Goal: Task Accomplishment & Management: Use online tool/utility

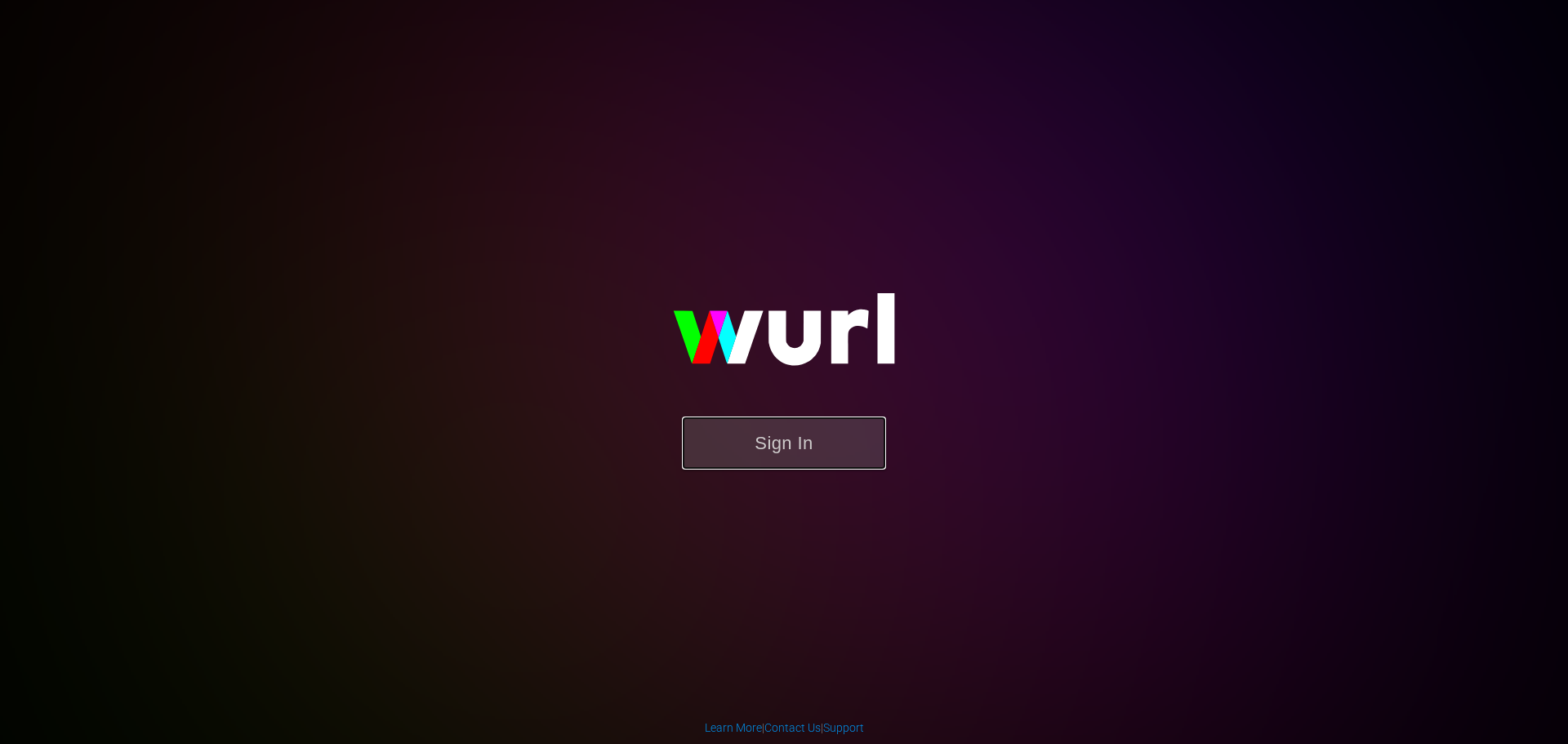
click at [774, 438] on button "Sign In" at bounding box center [784, 443] width 204 height 53
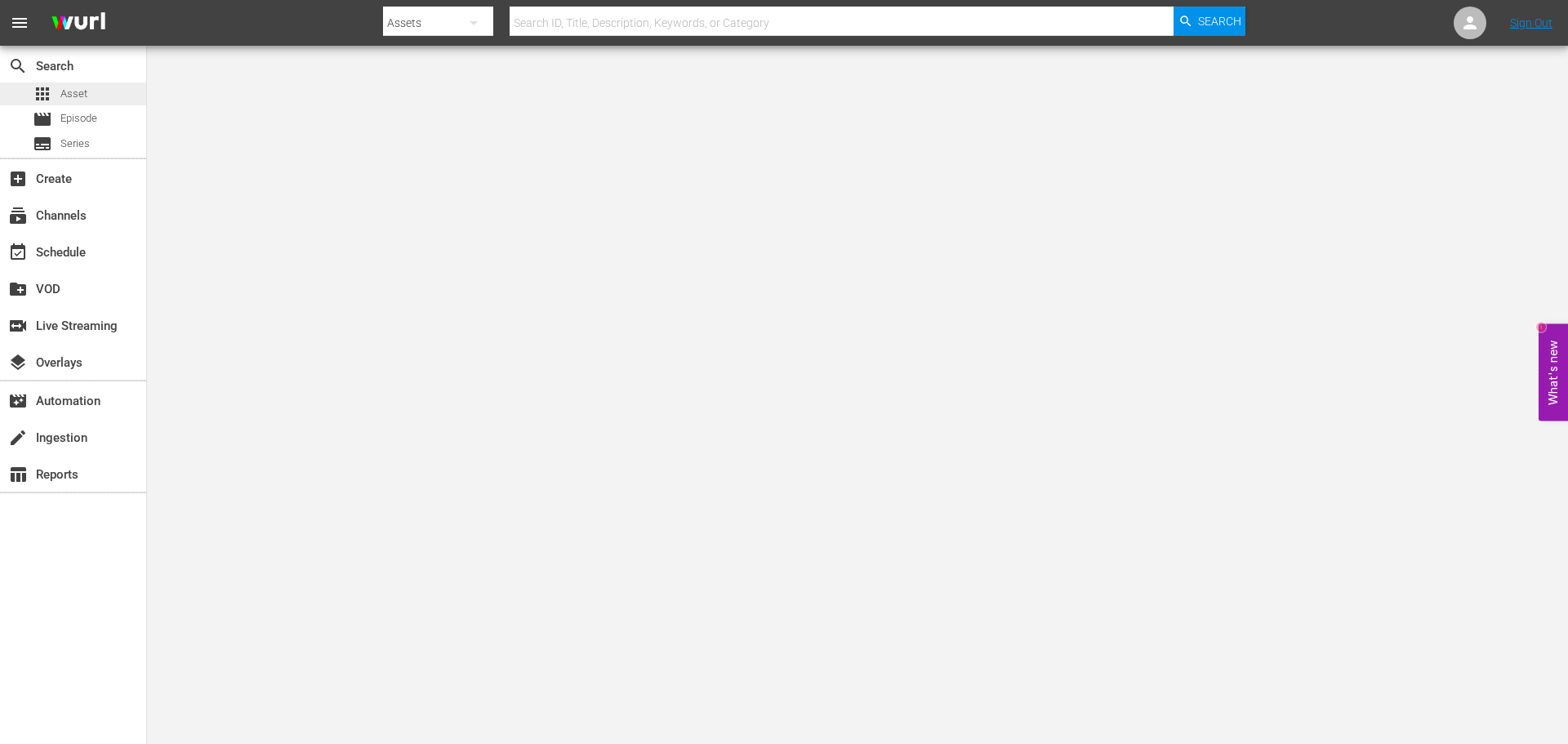
click at [78, 90] on span "Asset" at bounding box center [74, 94] width 27 height 17
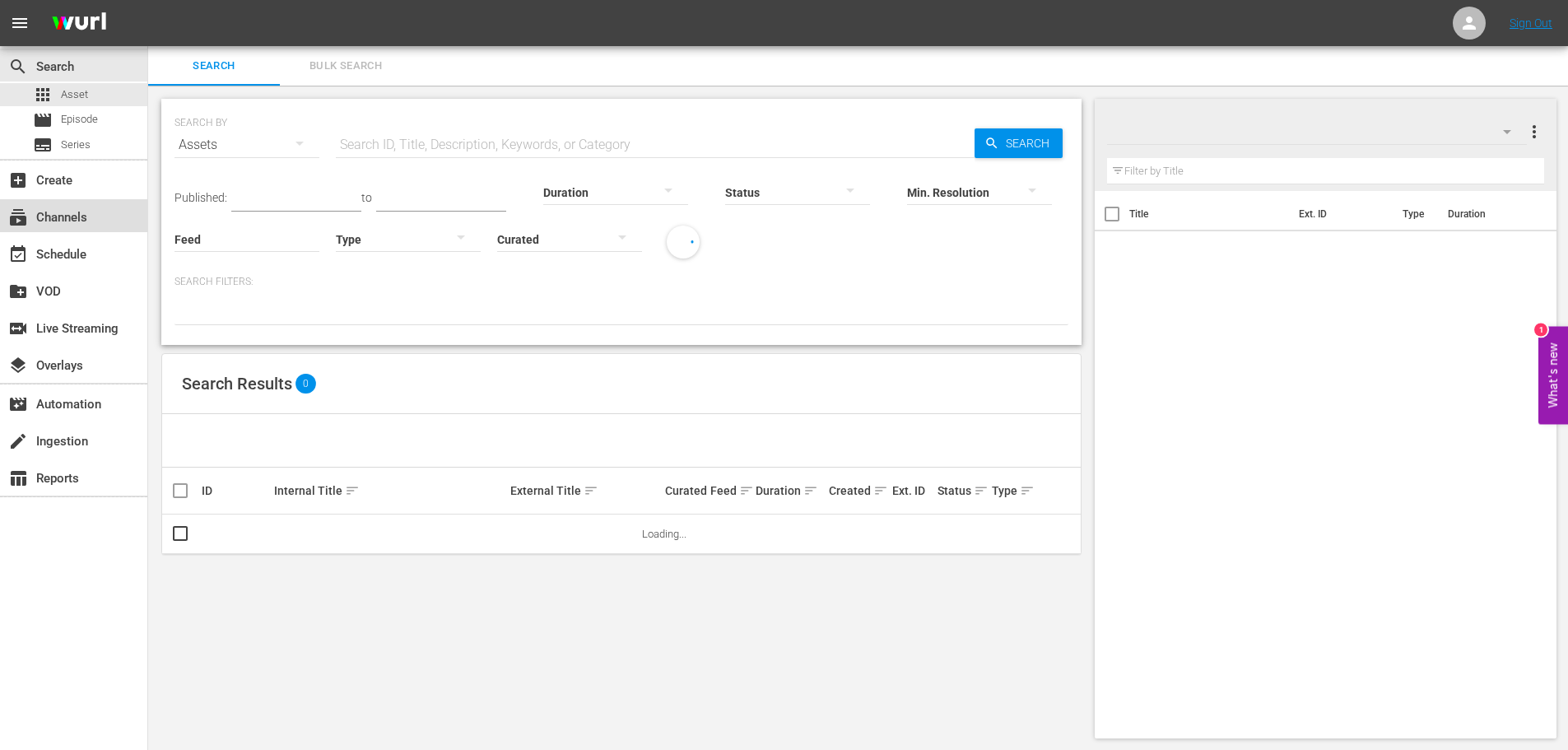
click at [99, 211] on div "subscriptions Channels" at bounding box center [73, 215] width 147 height 33
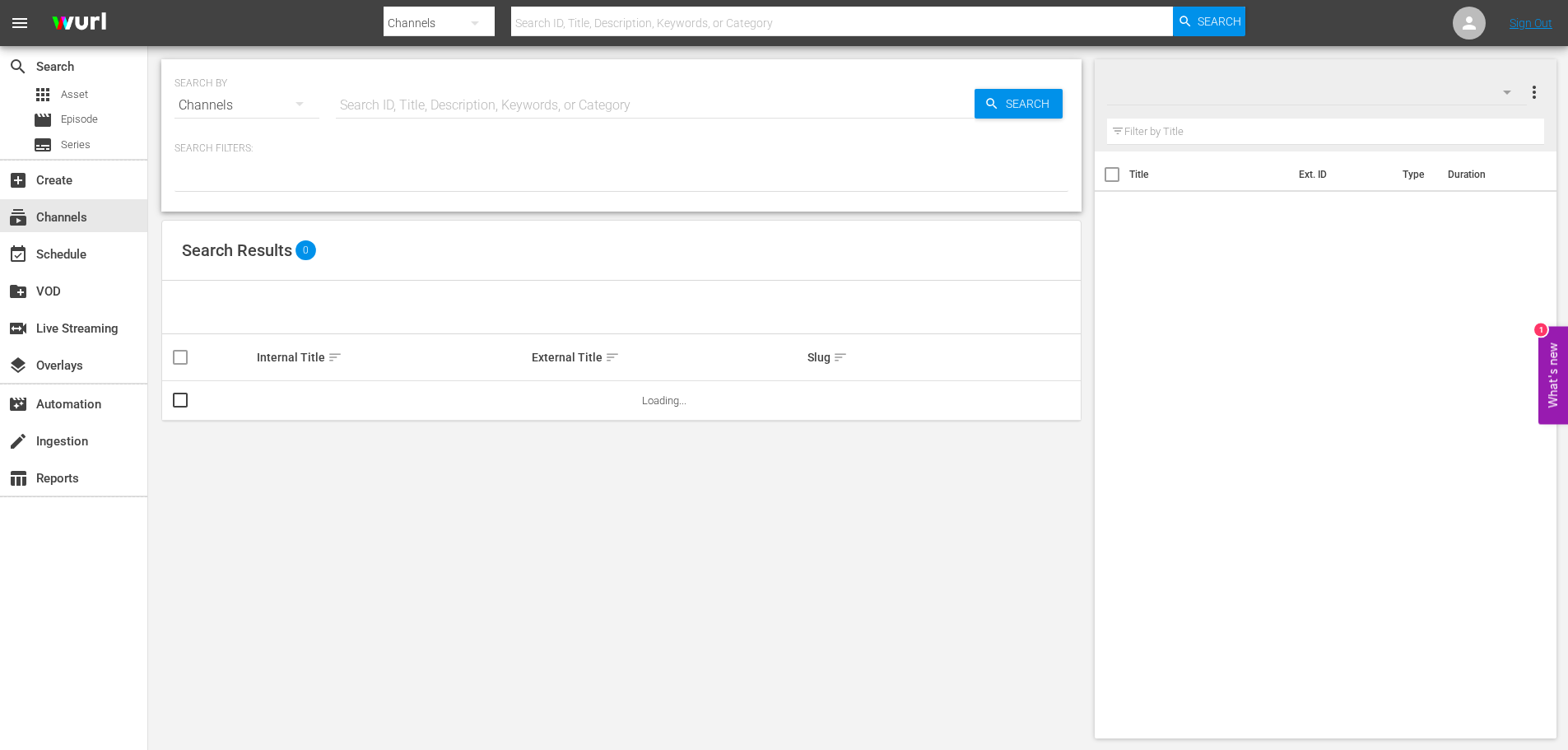
click at [496, 102] on input "text" at bounding box center [655, 105] width 639 height 39
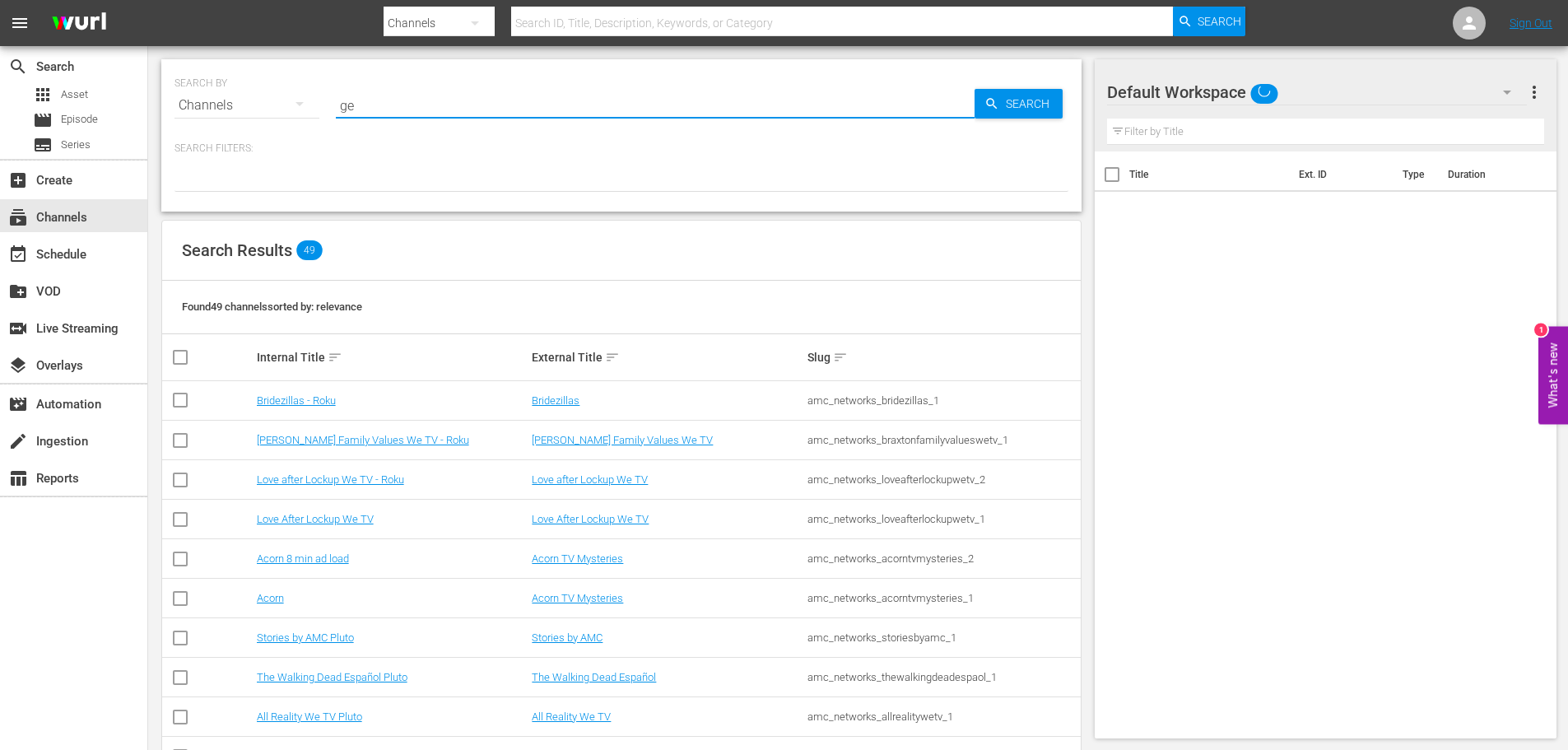
type input "gem"
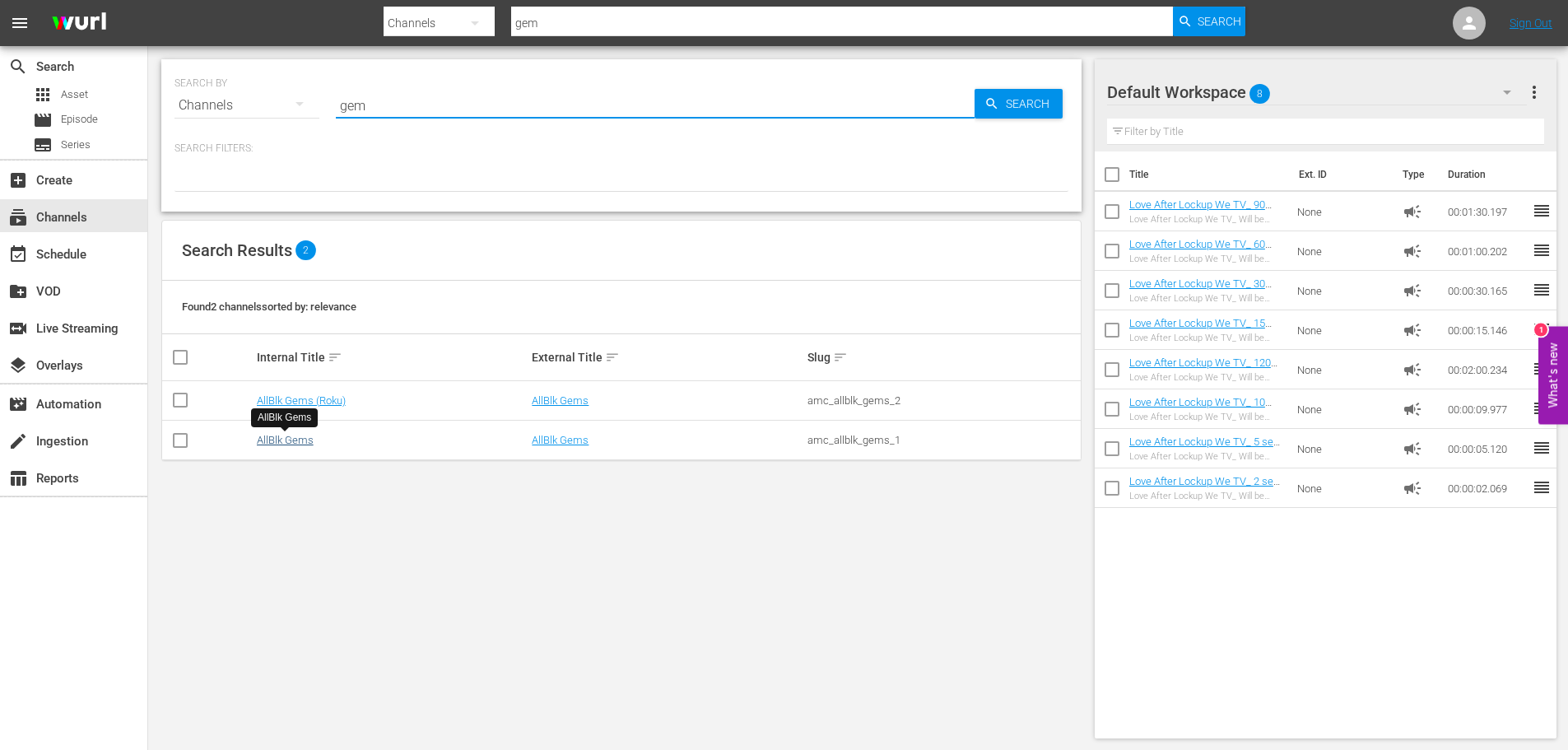
type input "gem"
click at [280, 444] on link "AllBlk Gems" at bounding box center [285, 440] width 57 height 13
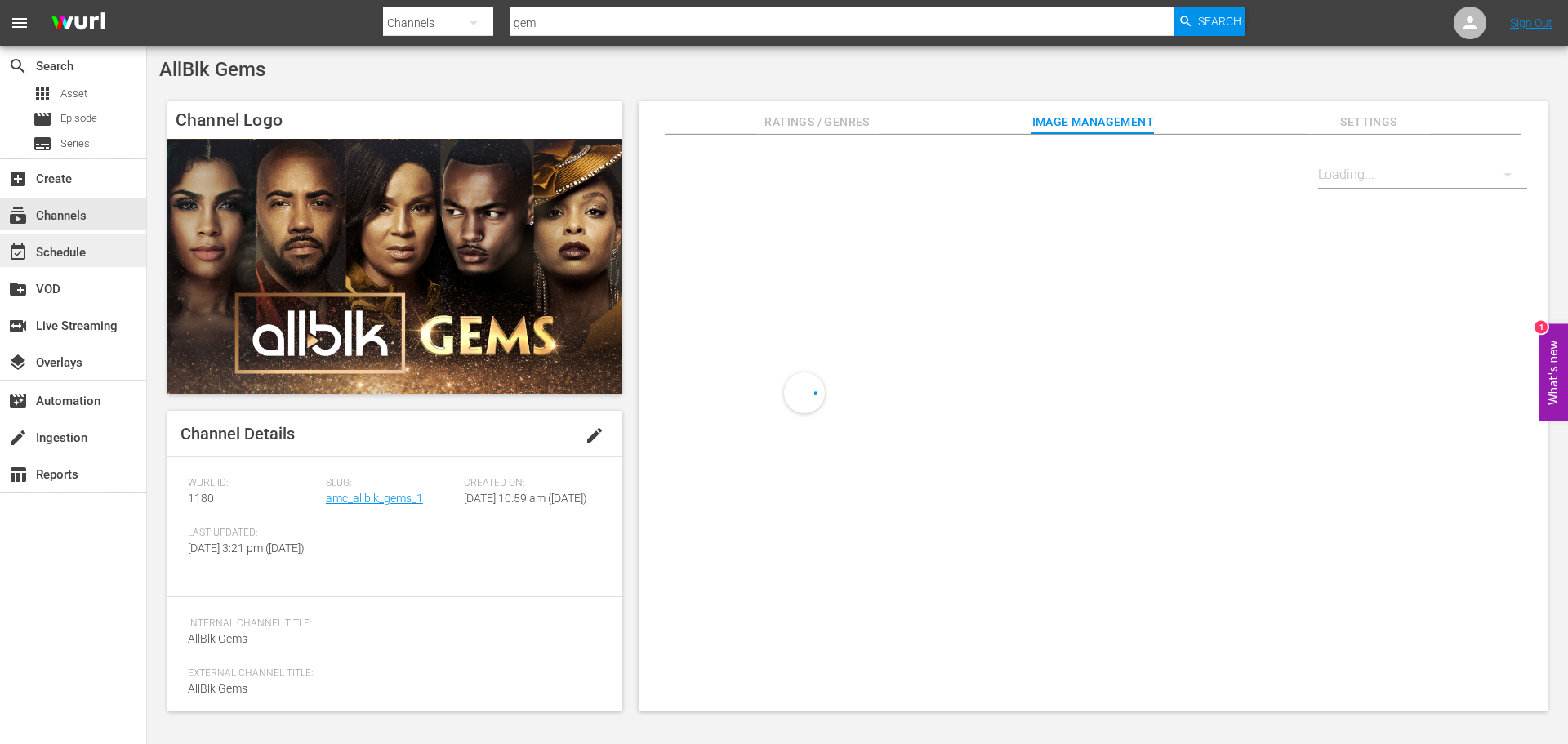
click at [86, 253] on div "event_available Schedule" at bounding box center [46, 249] width 92 height 15
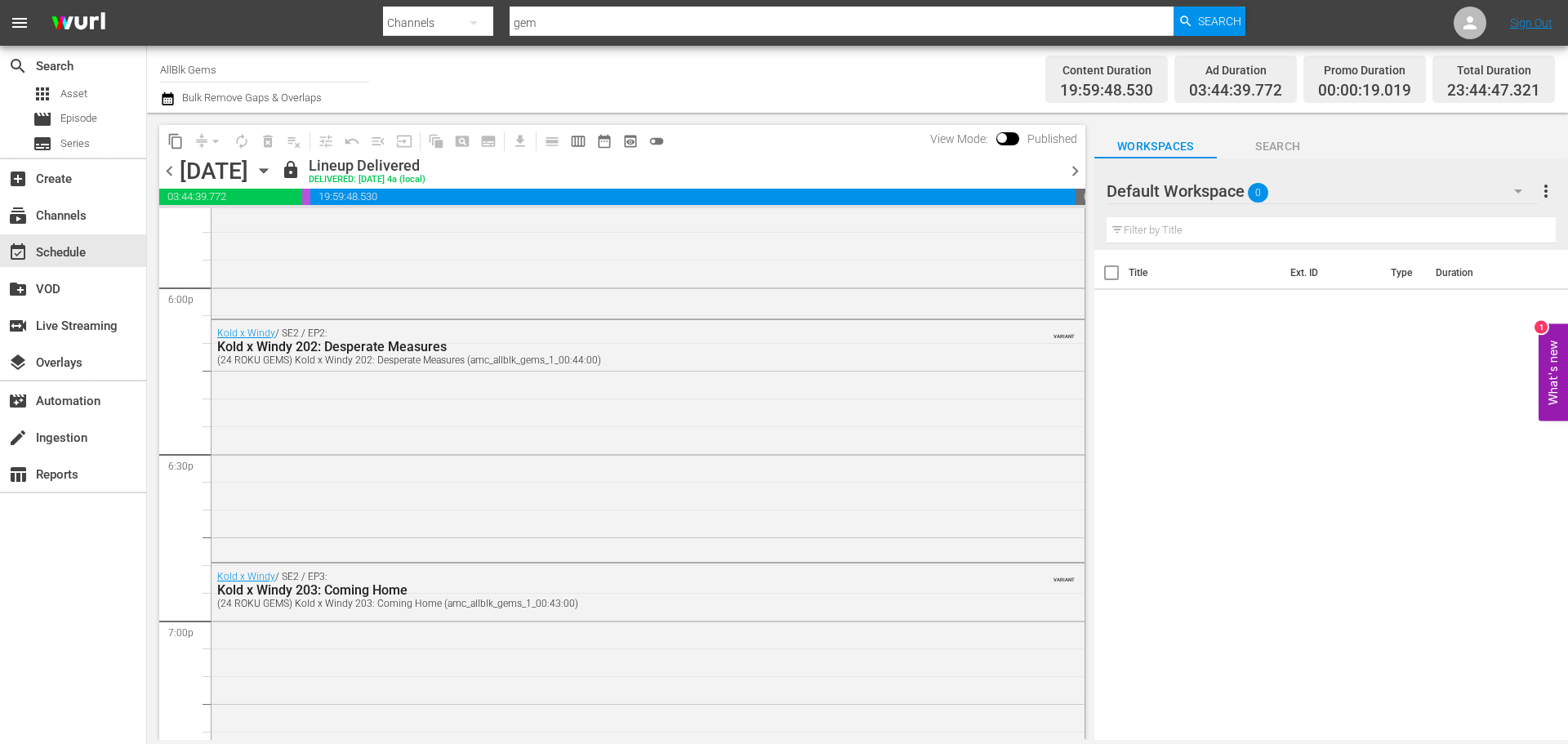
scroll to position [7593, 0]
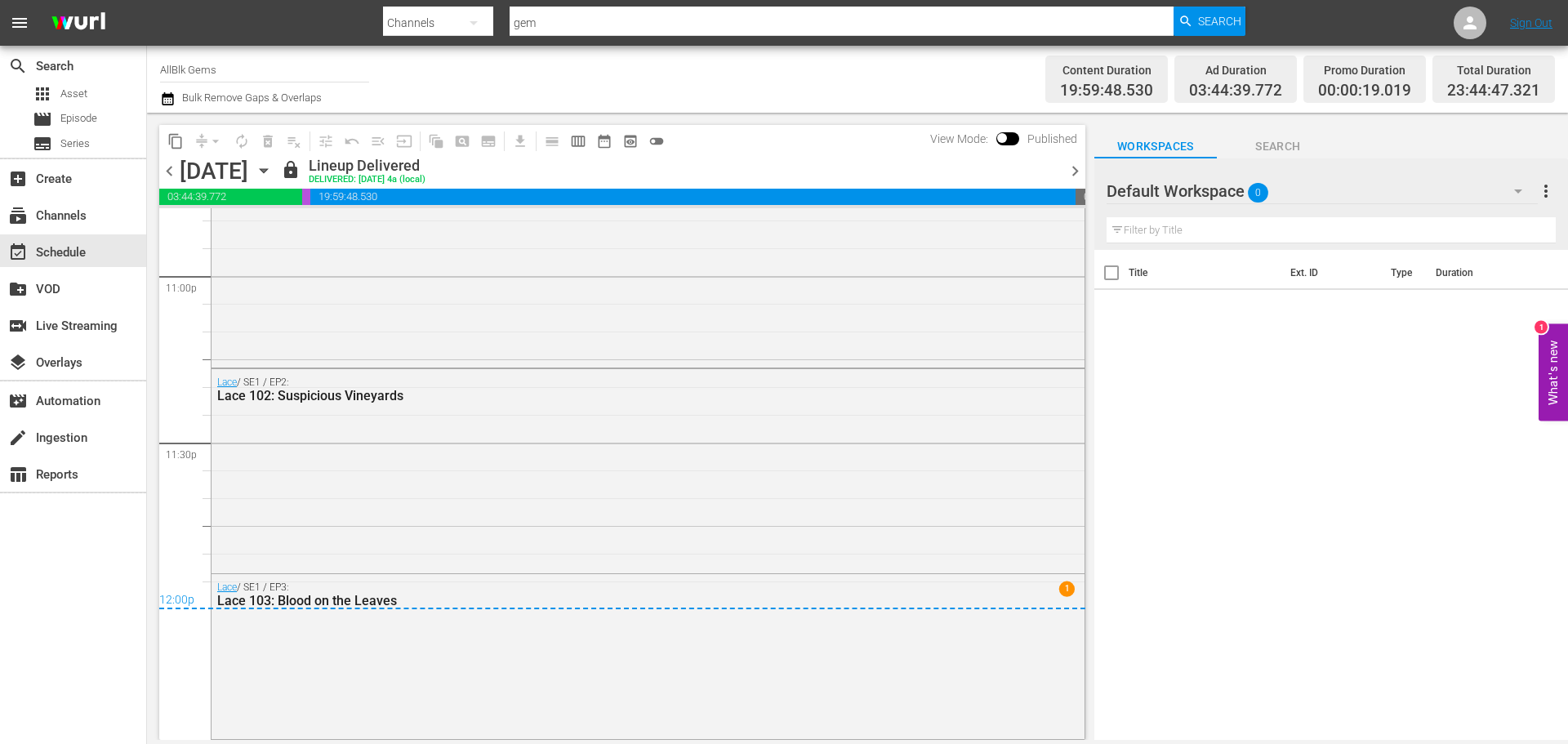
click at [273, 173] on icon "button" at bounding box center [263, 170] width 18 height 18
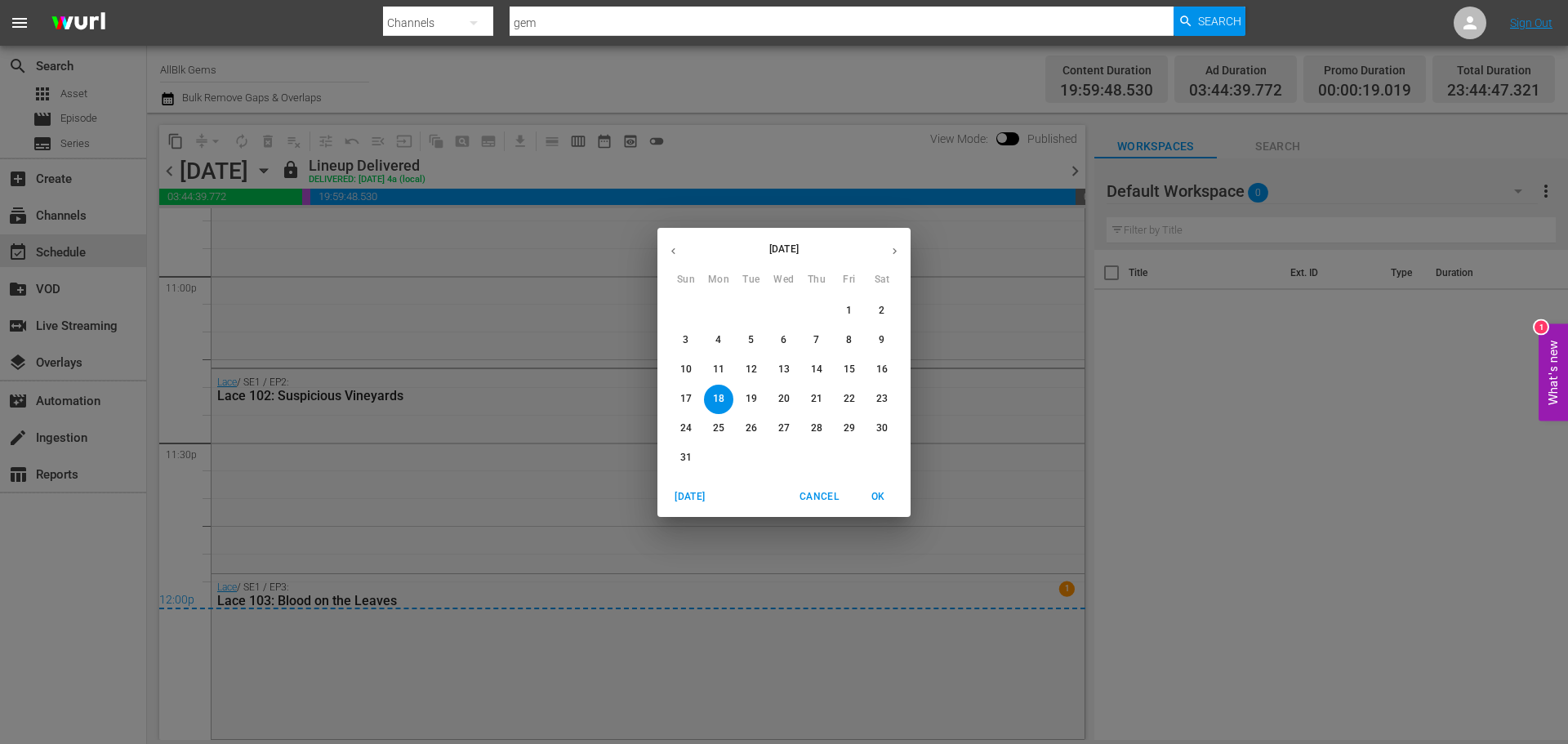
click at [749, 393] on p "19" at bounding box center [751, 399] width 12 height 14
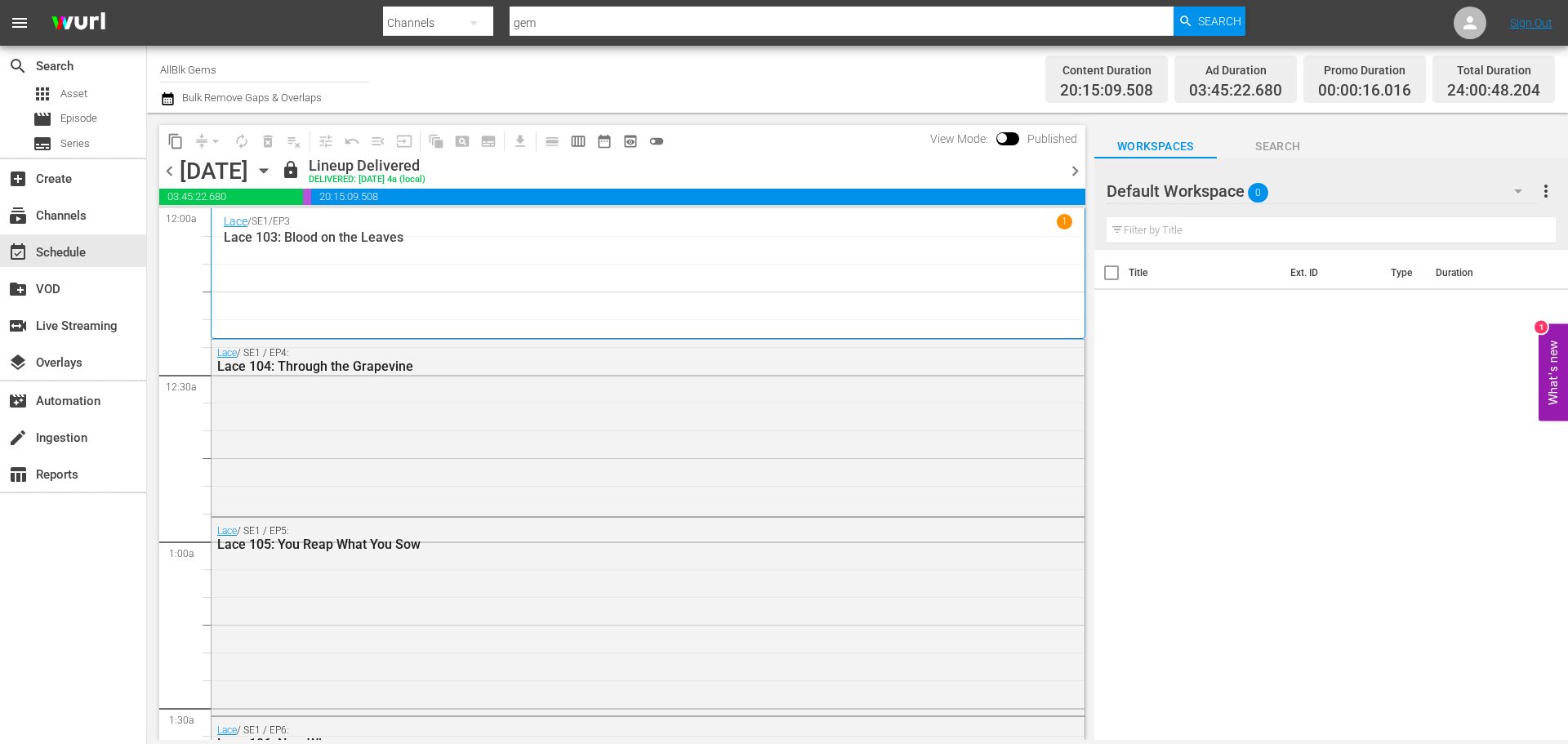
click at [267, 169] on icon "button" at bounding box center [264, 171] width 8 height 4
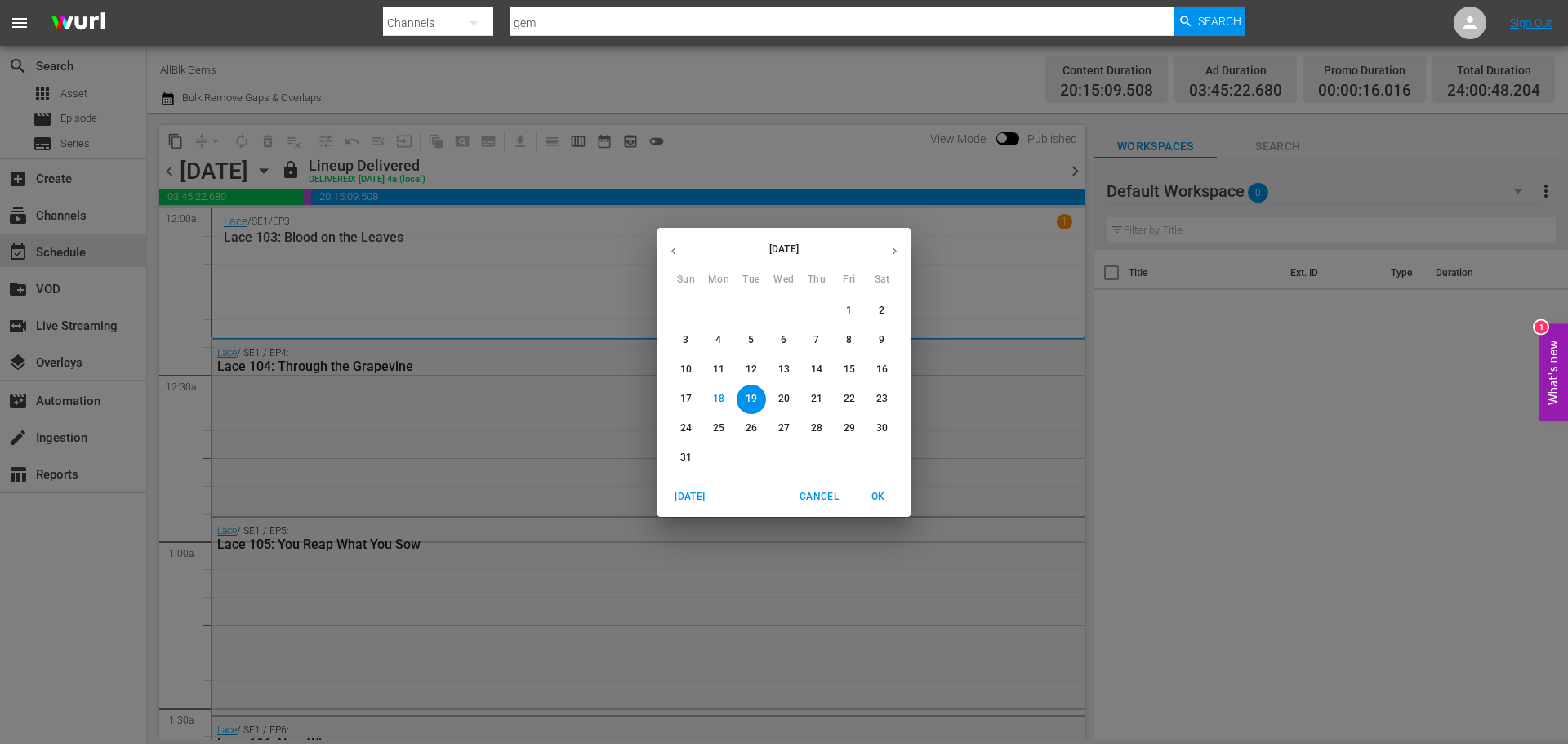
click at [780, 400] on p "20" at bounding box center [784, 399] width 12 height 14
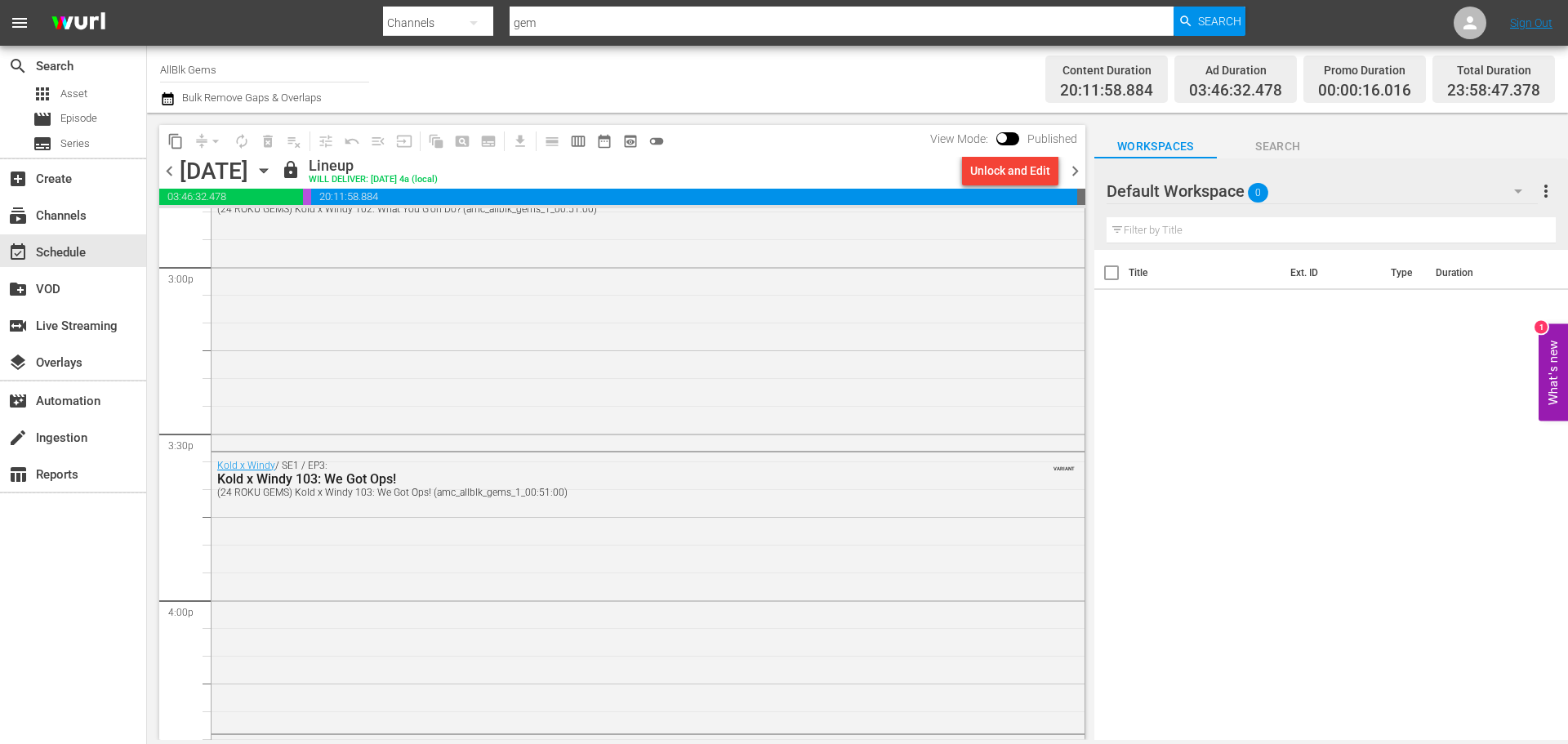
scroll to position [7590, 0]
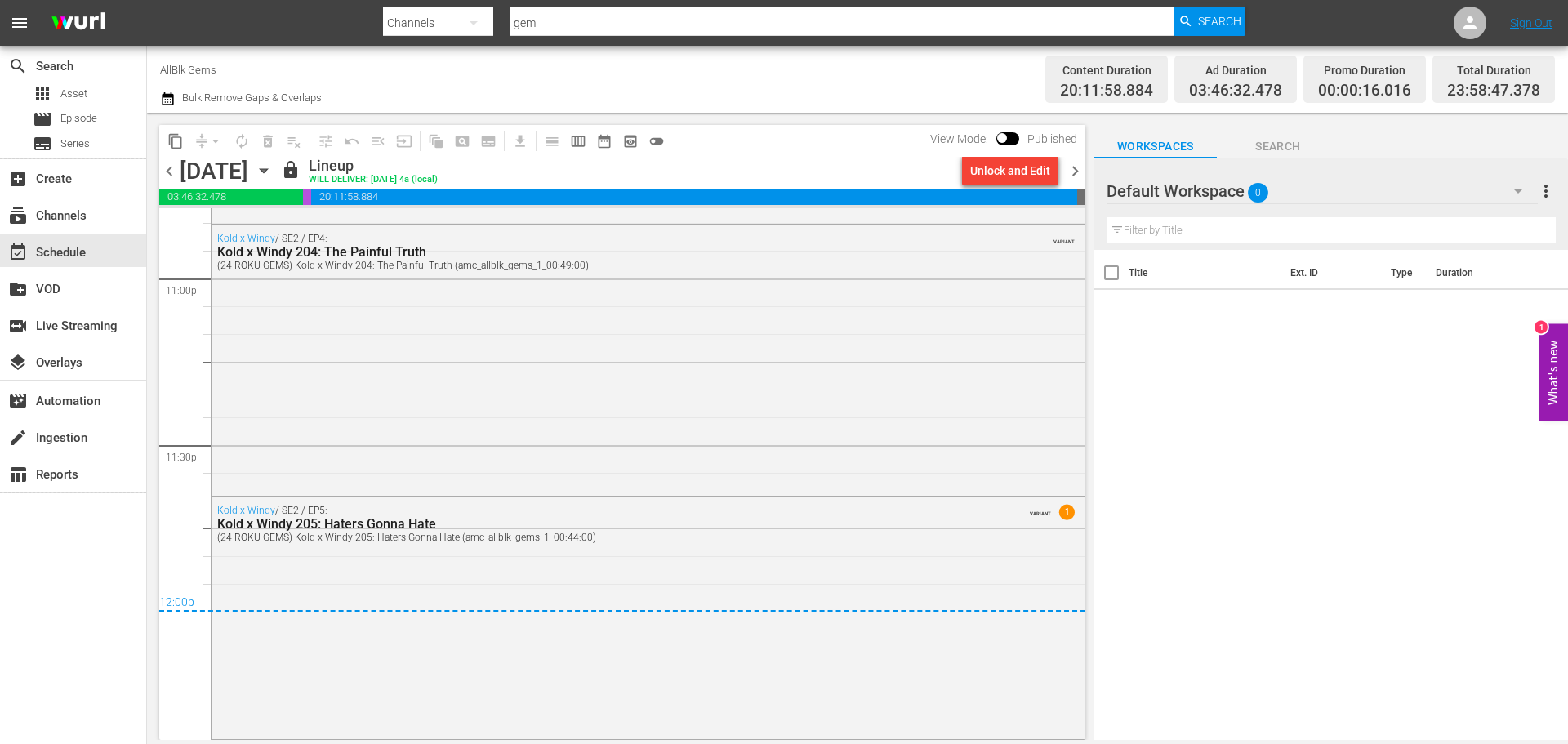
click at [273, 167] on icon "button" at bounding box center [263, 170] width 18 height 18
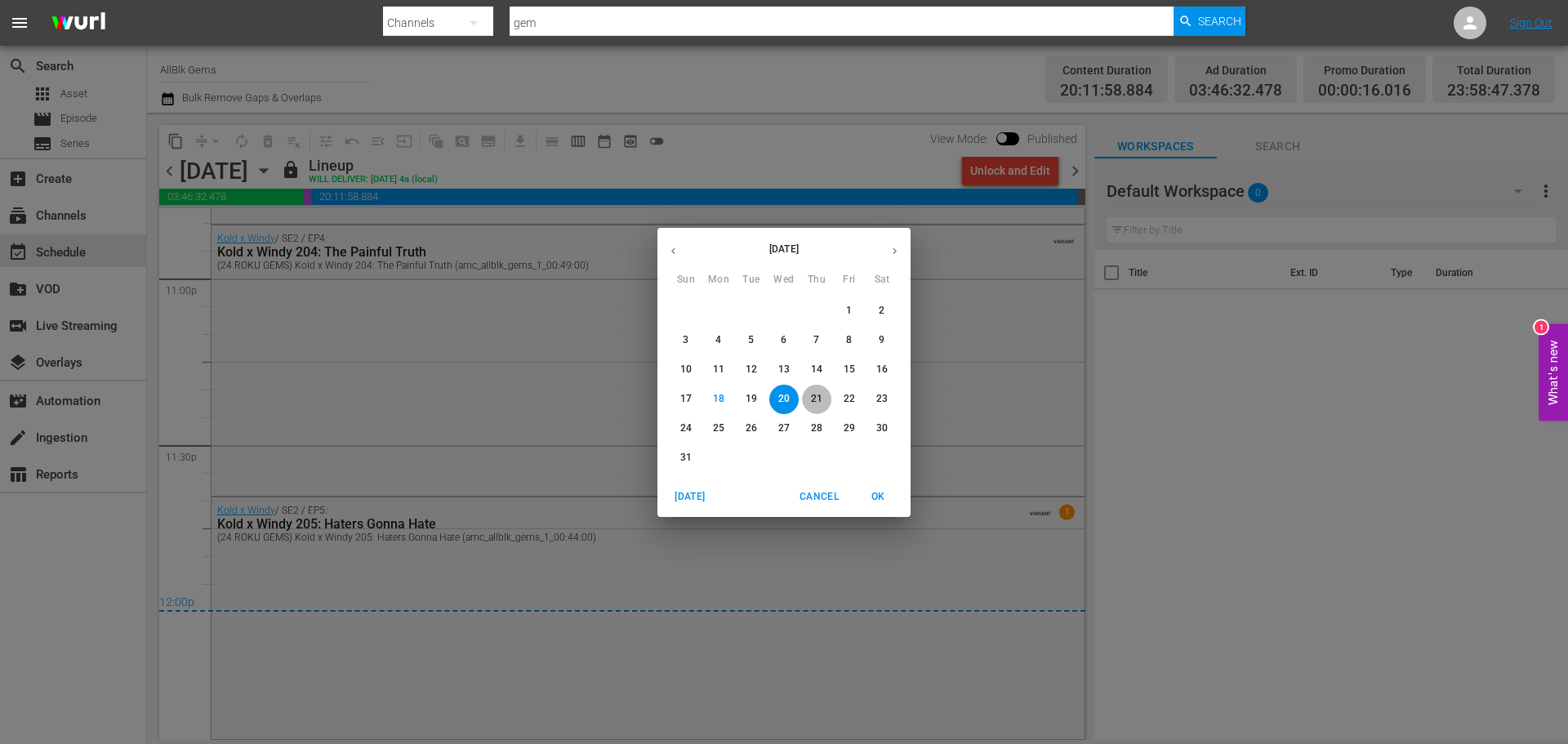
click at [805, 392] on span "21" at bounding box center [817, 399] width 29 height 14
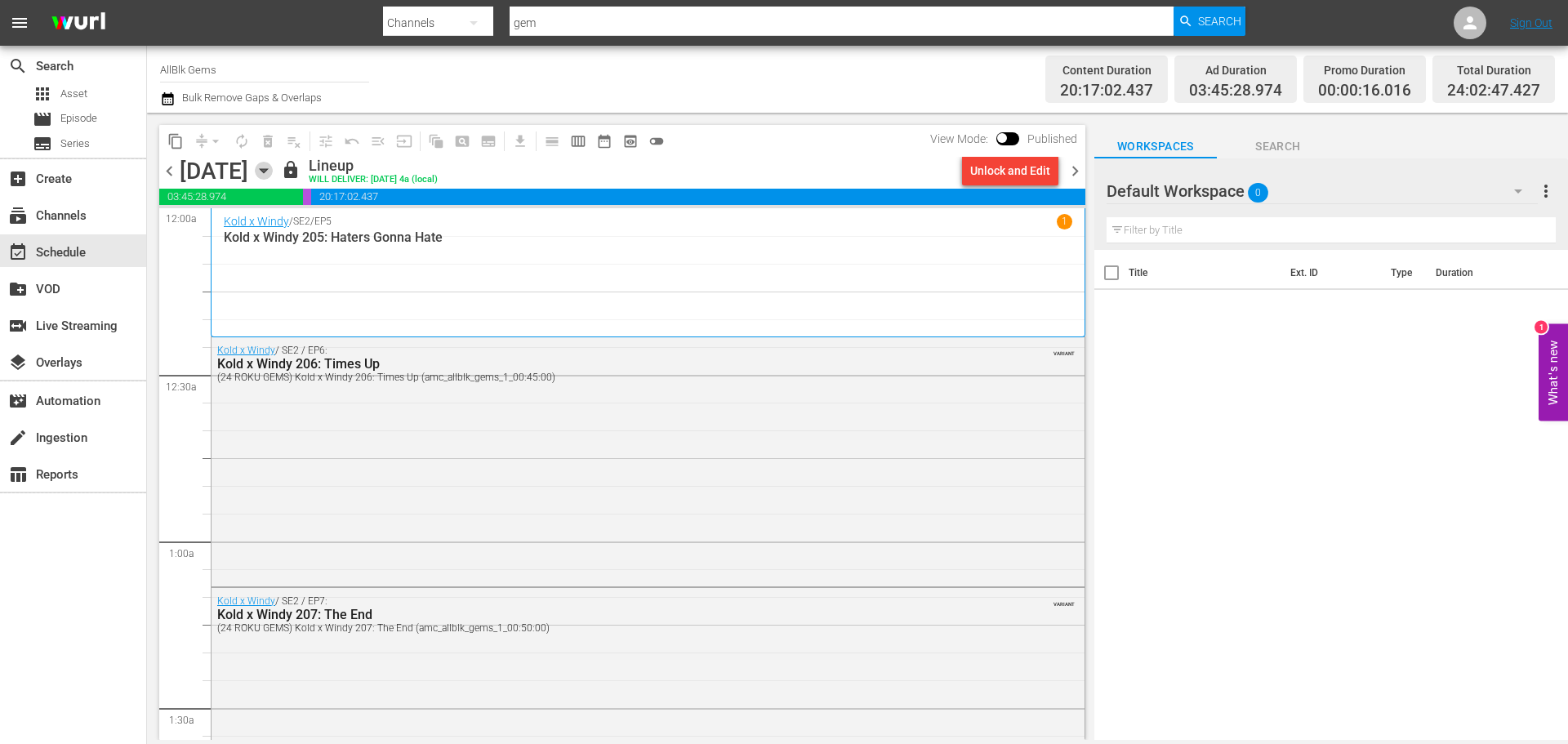
click at [273, 172] on icon "button" at bounding box center [263, 170] width 18 height 18
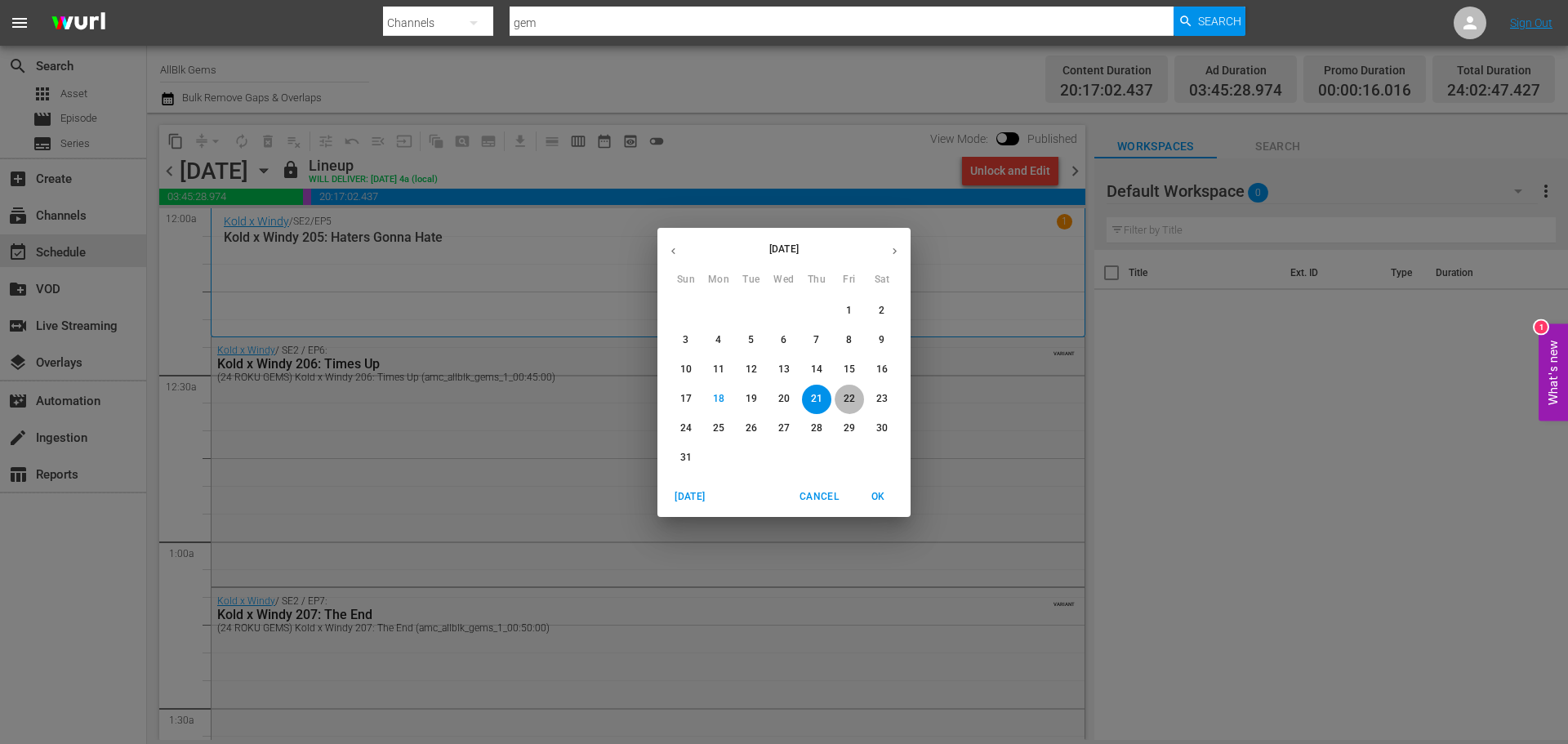
click at [851, 400] on p "22" at bounding box center [849, 399] width 12 height 14
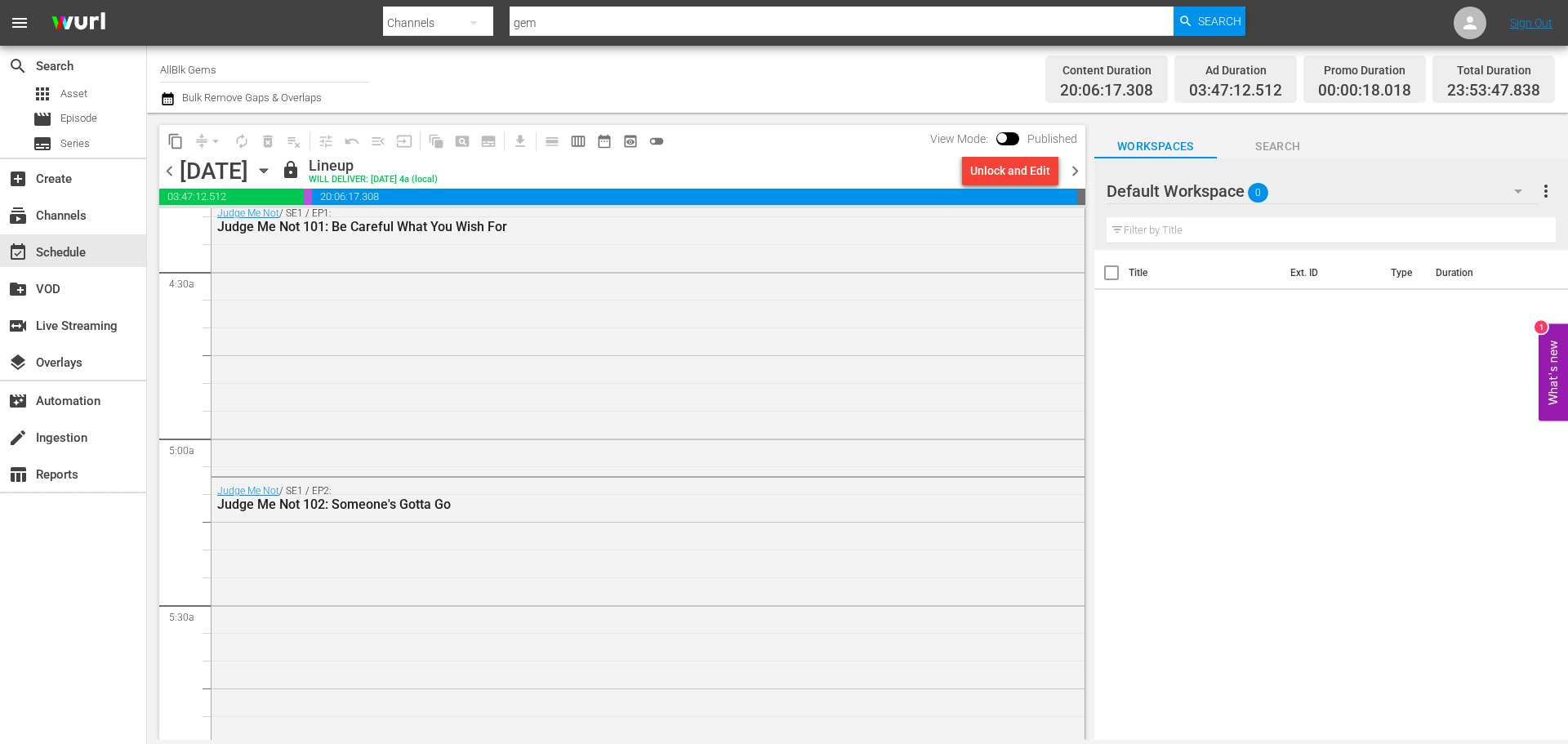
scroll to position [1449, 0]
